Goal: Use online tool/utility: Utilize a website feature to perform a specific function

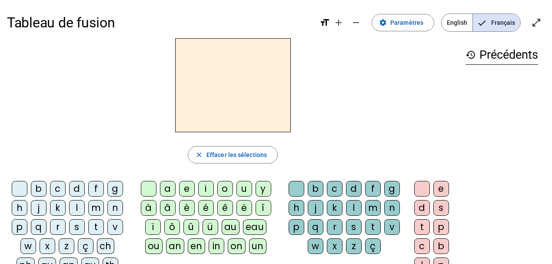
scroll to position [14, 0]
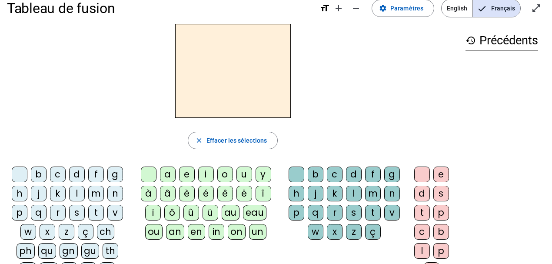
click at [24, 190] on div "h" at bounding box center [20, 194] width 16 height 16
click at [222, 209] on div "au" at bounding box center [231, 213] width 18 height 16
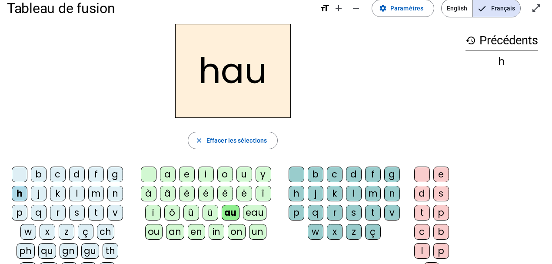
click at [374, 210] on div "t" at bounding box center [373, 213] width 16 height 16
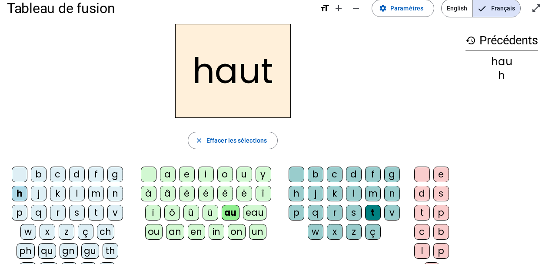
click at [73, 212] on div "s" at bounding box center [77, 213] width 16 height 16
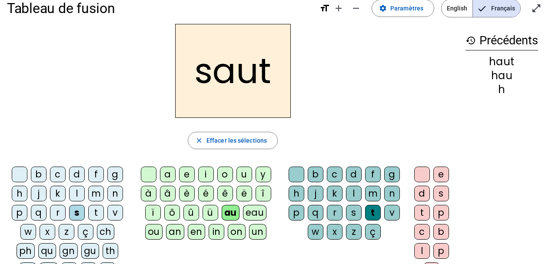
click at [98, 173] on div "f" at bounding box center [96, 174] width 16 height 16
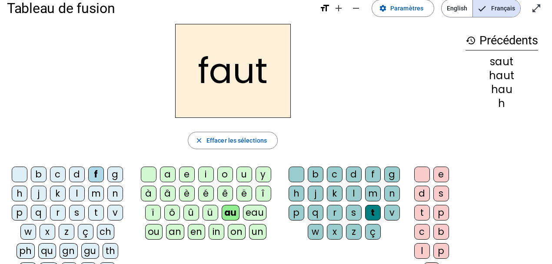
click at [440, 174] on div "e" at bounding box center [441, 174] width 16 height 16
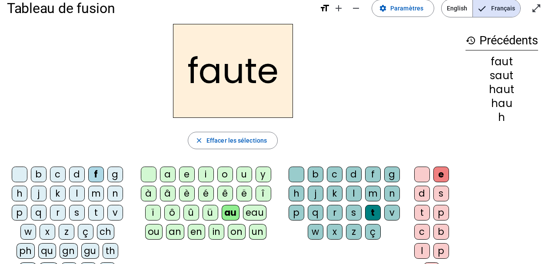
click at [75, 210] on div "s" at bounding box center [77, 213] width 16 height 16
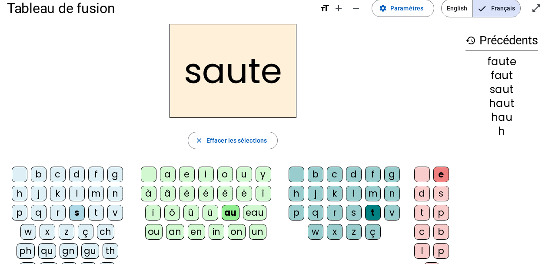
click at [17, 195] on div "h" at bounding box center [20, 194] width 16 height 16
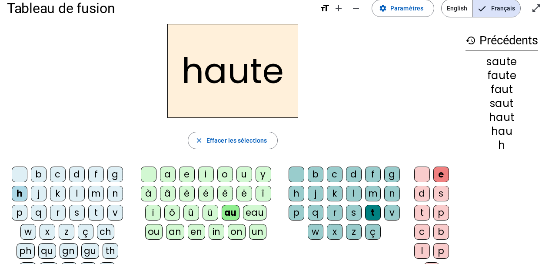
click at [96, 173] on div "f" at bounding box center [96, 174] width 16 height 16
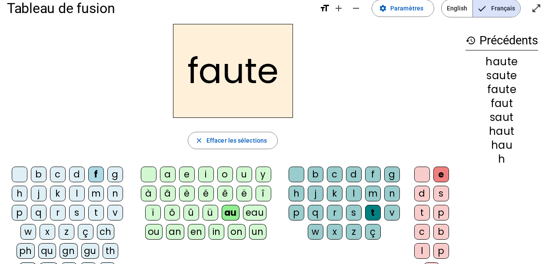
click at [393, 192] on div "n" at bounding box center [392, 194] width 16 height 16
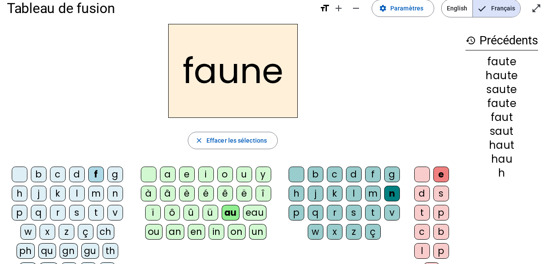
click at [205, 176] on div "i" at bounding box center [206, 174] width 16 height 16
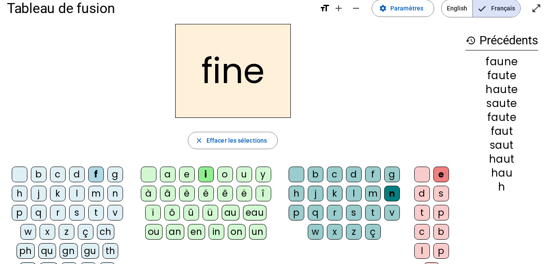
click at [424, 176] on div at bounding box center [422, 174] width 16 height 16
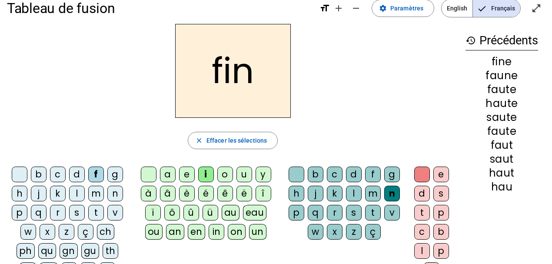
click at [437, 172] on div "e" at bounding box center [441, 174] width 16 height 16
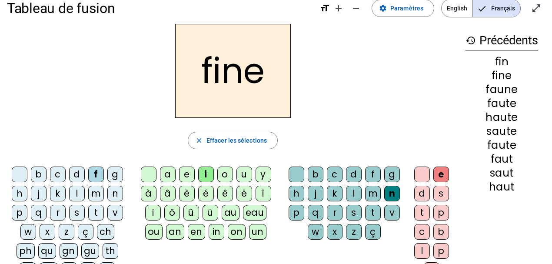
click at [76, 192] on div "l" at bounding box center [77, 194] width 16 height 16
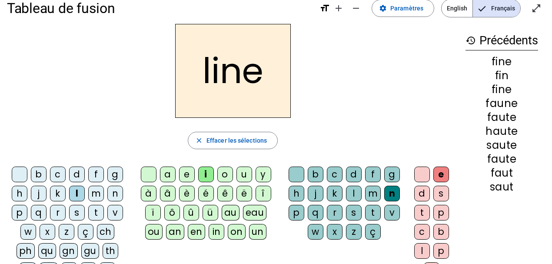
click at [90, 174] on div "f" at bounding box center [96, 174] width 16 height 16
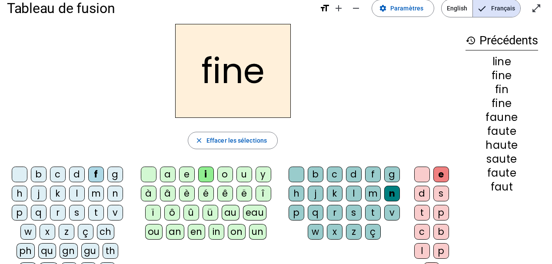
click at [356, 195] on div "l" at bounding box center [354, 194] width 16 height 16
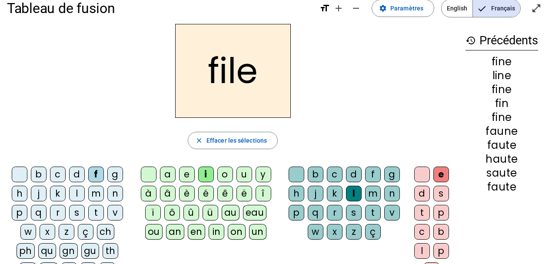
click at [42, 176] on div "b" at bounding box center [39, 174] width 16 height 16
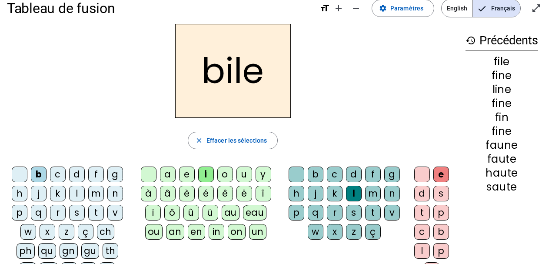
click at [356, 210] on div "s" at bounding box center [354, 213] width 16 height 16
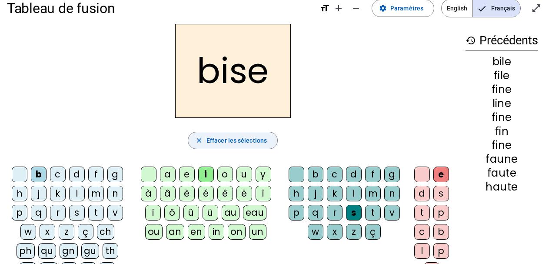
click at [254, 144] on span "Effacer les sélections" at bounding box center [236, 140] width 60 height 10
